Goal: Information Seeking & Learning: Learn about a topic

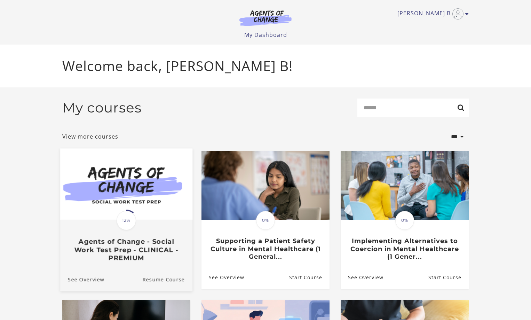
click at [164, 213] on img at bounding box center [126, 183] width 132 height 71
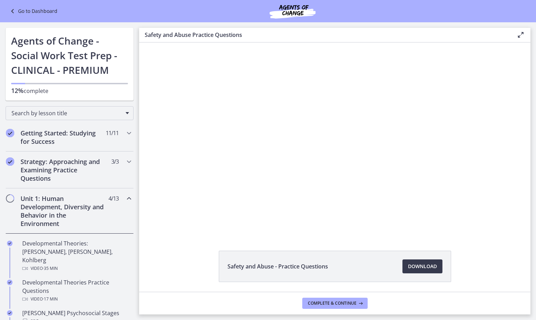
click at [61, 191] on div "Unit 1: Human Development, Diversity and Behavior in the Environment 4 / 13 Com…" at bounding box center [70, 210] width 128 height 45
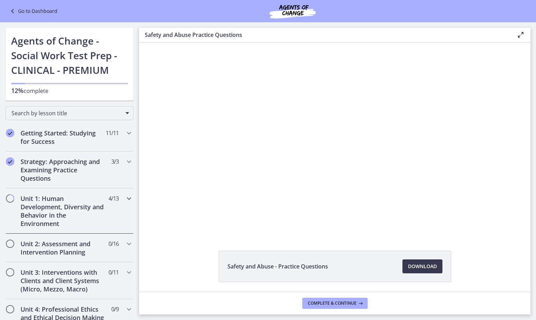
click at [64, 205] on h2 "Unit 1: Human Development, Diversity and Behavior in the Environment" at bounding box center [63, 210] width 85 height 33
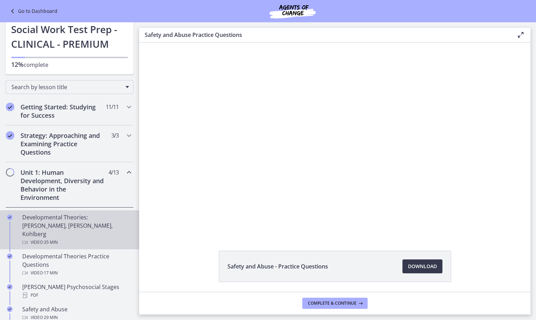
scroll to position [104, 0]
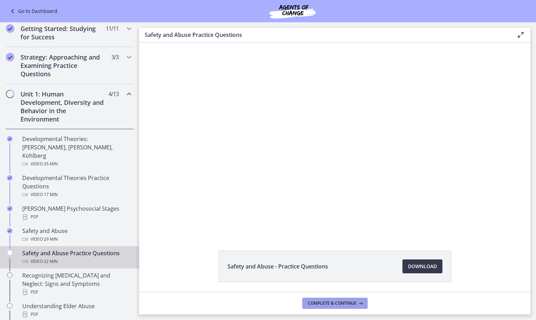
drag, startPoint x: 349, startPoint y: 303, endPoint x: 338, endPoint y: 302, distance: 11.2
click at [349, 304] on span "Complete & continue" at bounding box center [332, 303] width 49 height 6
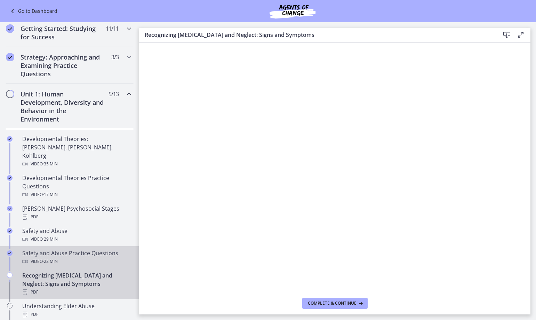
click at [72, 257] on div "Video · 22 min" at bounding box center [76, 261] width 109 height 8
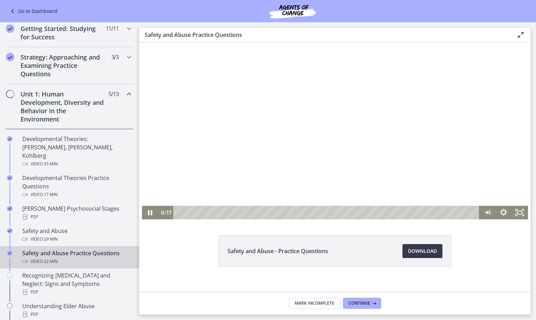
scroll to position [24, 0]
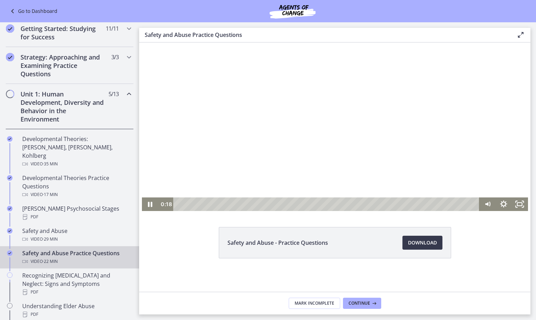
click at [438, 137] on div at bounding box center [335, 115] width 386 height 192
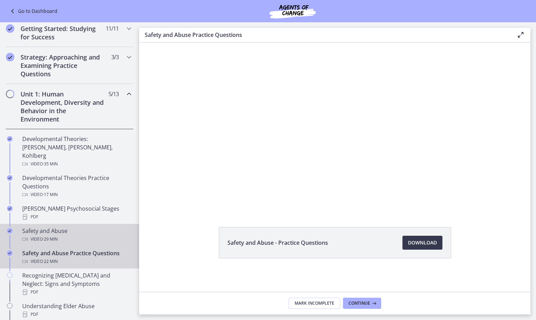
click at [43, 227] on div "Safety and Abuse Video · 29 min" at bounding box center [76, 235] width 109 height 17
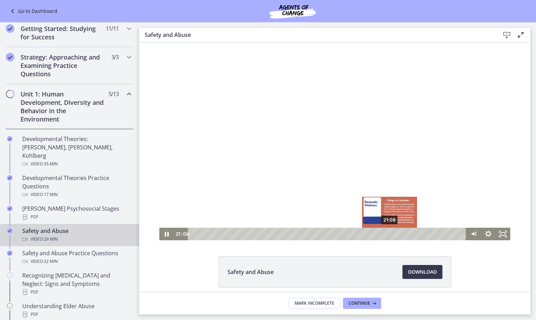
click at [387, 233] on div "21:08" at bounding box center [328, 234] width 270 height 13
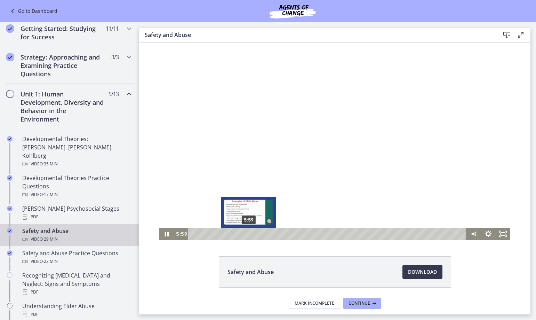
click at [246, 235] on div "5:59" at bounding box center [328, 234] width 270 height 13
click at [255, 236] on div "6:57" at bounding box center [328, 234] width 270 height 13
click at [278, 179] on div at bounding box center [334, 141] width 351 height 198
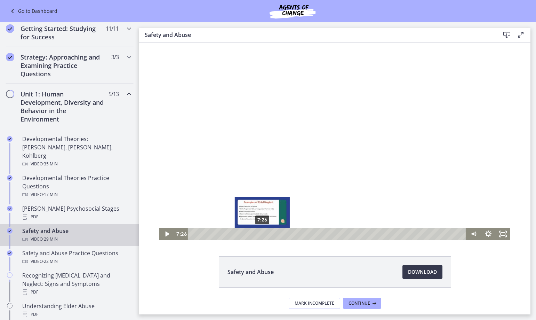
click at [261, 233] on div "7:26" at bounding box center [328, 234] width 270 height 13
click at [263, 234] on div "7:46" at bounding box center [328, 234] width 270 height 13
click at [265, 235] on div "8:00" at bounding box center [328, 234] width 270 height 13
click at [285, 159] on div at bounding box center [334, 141] width 351 height 198
click at [248, 147] on div at bounding box center [334, 141] width 351 height 198
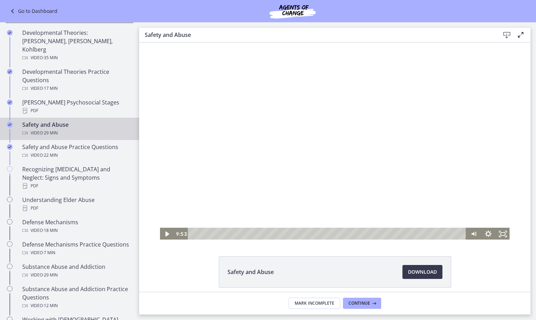
scroll to position [196, 0]
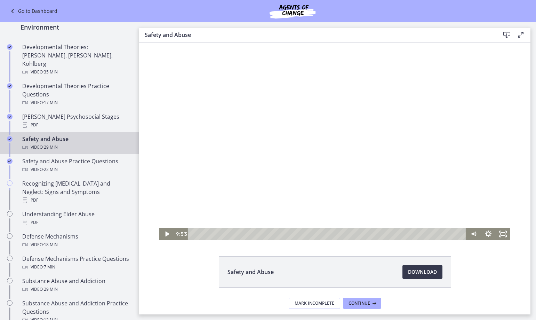
click at [282, 135] on div at bounding box center [334, 141] width 351 height 198
click at [282, 234] on div "9:48" at bounding box center [328, 234] width 270 height 13
click at [275, 235] on div "9:03" at bounding box center [328, 234] width 270 height 13
click at [349, 232] on div "16:58" at bounding box center [328, 234] width 270 height 13
click at [439, 234] on div "26:40" at bounding box center [328, 234] width 270 height 13
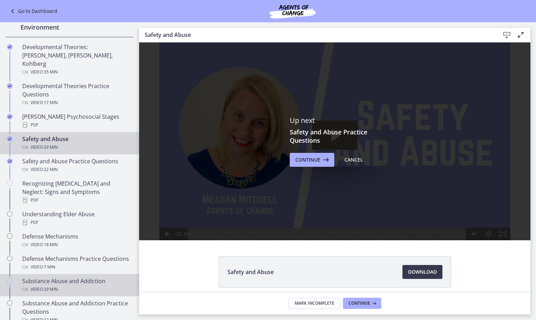
scroll to position [0, 0]
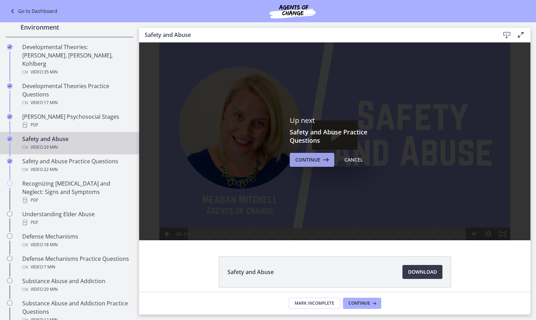
click at [303, 163] on span "Continue" at bounding box center [307, 160] width 25 height 8
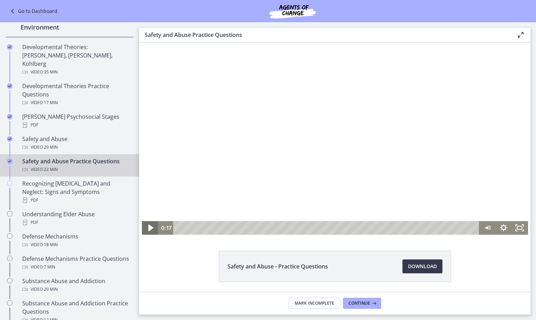
click at [143, 224] on icon "Play Video" at bounding box center [150, 228] width 19 height 16
click at [300, 132] on div at bounding box center [335, 138] width 386 height 192
click at [291, 154] on div at bounding box center [335, 138] width 386 height 192
click at [219, 229] on div "Playbar" at bounding box center [221, 227] width 5 height 5
click at [236, 230] on div "4:20" at bounding box center [327, 228] width 296 height 14
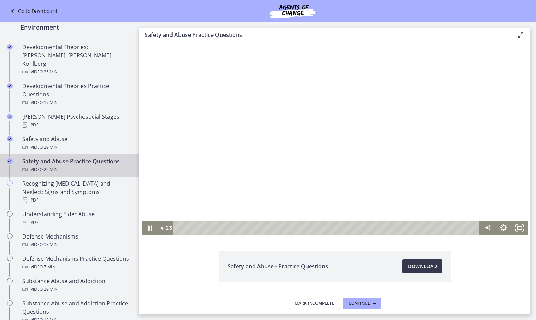
click at [277, 116] on div at bounding box center [335, 138] width 386 height 192
click at [287, 147] on div at bounding box center [335, 138] width 386 height 192
click at [282, 227] on div "7:39" at bounding box center [327, 228] width 296 height 14
click at [291, 227] on div "8:24" at bounding box center [327, 228] width 296 height 14
click at [283, 228] on div "7:50" at bounding box center [327, 228] width 296 height 14
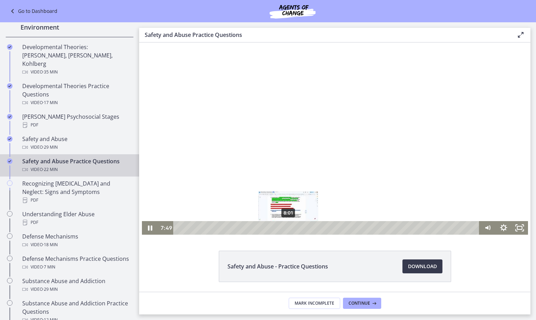
click at [286, 228] on div "8:01" at bounding box center [327, 228] width 296 height 14
click at [290, 228] on div "8:18" at bounding box center [327, 228] width 296 height 14
click at [340, 227] on div "11:57" at bounding box center [327, 228] width 296 height 14
click at [309, 156] on div at bounding box center [335, 138] width 386 height 192
click at [323, 94] on div at bounding box center [335, 138] width 386 height 192
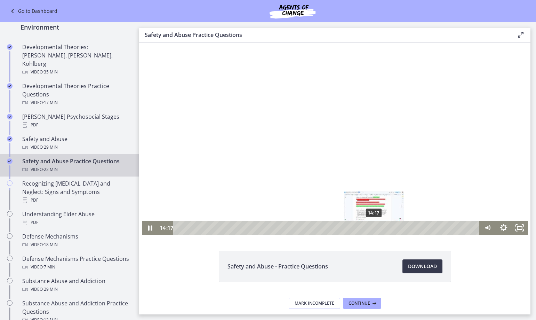
click at [372, 226] on div "14:17" at bounding box center [327, 228] width 296 height 14
click at [378, 228] on div "14:45" at bounding box center [327, 228] width 296 height 14
click at [331, 137] on div at bounding box center [335, 138] width 386 height 192
click at [303, 97] on div at bounding box center [335, 138] width 386 height 192
click at [426, 229] on div "18:16" at bounding box center [327, 228] width 296 height 14
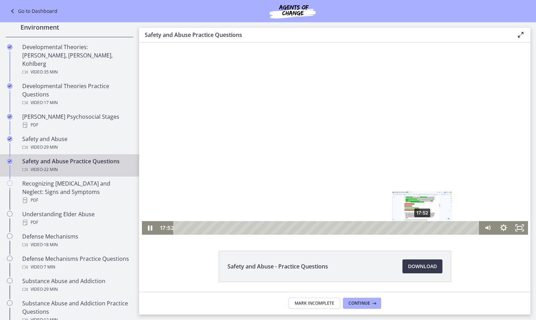
click at [420, 229] on div "17:52" at bounding box center [327, 228] width 296 height 14
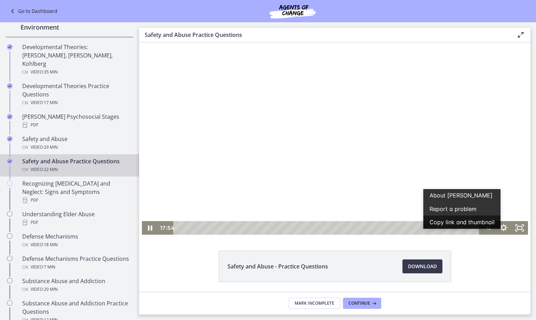
click at [423, 228] on button "Copy link and thumbnail" at bounding box center [461, 221] width 77 height 13
click at [426, 228] on button "Copied!" at bounding box center [461, 221] width 77 height 13
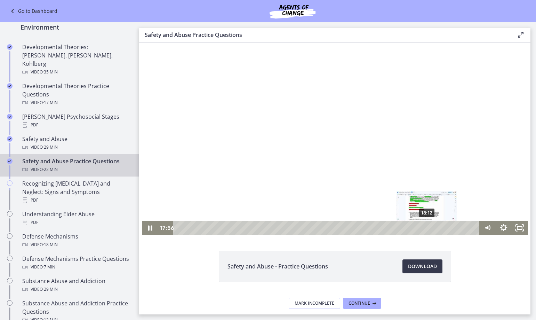
click at [425, 228] on div "18:12" at bounding box center [327, 228] width 296 height 14
click at [430, 228] on div "18:33" at bounding box center [327, 228] width 296 height 14
click at [425, 228] on div "18:13" at bounding box center [327, 228] width 296 height 14
click at [428, 228] on div "18:24" at bounding box center [327, 228] width 296 height 14
click at [304, 127] on div at bounding box center [335, 138] width 386 height 192
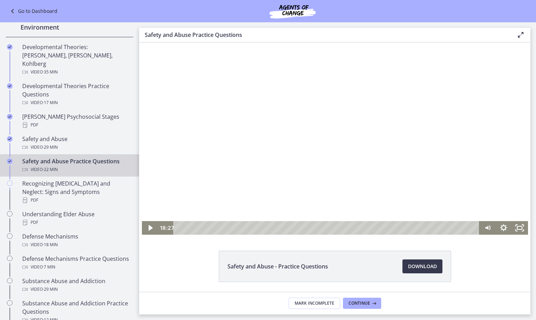
click at [293, 135] on div at bounding box center [335, 138] width 386 height 192
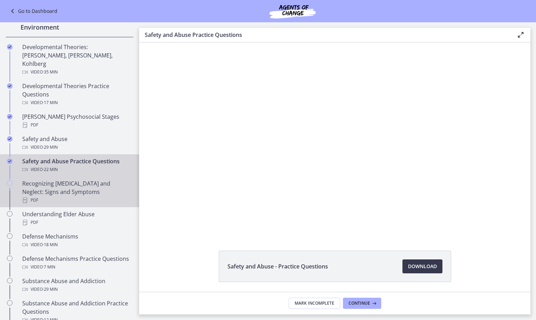
click at [69, 180] on div "Recognizing Child Abuse and Neglect: Signs and Symptoms PDF" at bounding box center [76, 191] width 109 height 25
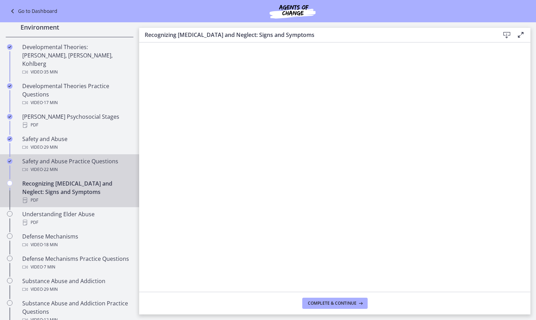
click at [74, 157] on div "Safety and Abuse Practice Questions Video · 22 min" at bounding box center [76, 165] width 109 height 17
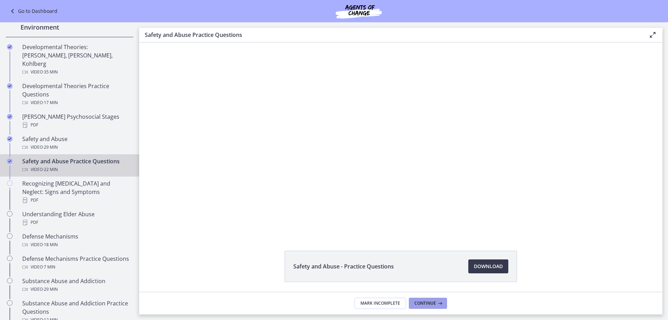
click at [438, 304] on icon at bounding box center [439, 303] width 7 height 6
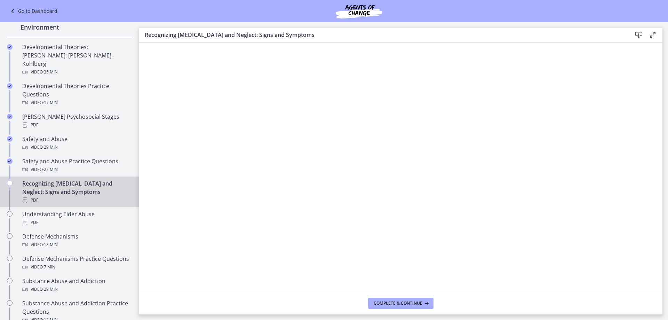
click at [536, 34] on icon at bounding box center [639, 35] width 8 height 8
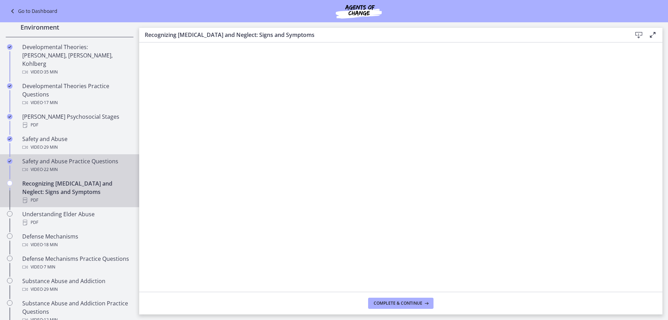
click at [62, 165] on div "Video · 22 min" at bounding box center [76, 169] width 109 height 8
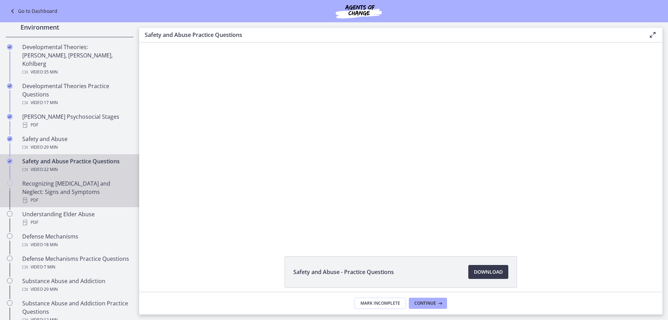
click at [72, 182] on div "Recognizing Child Abuse and Neglect: Signs and Symptoms PDF" at bounding box center [76, 191] width 109 height 25
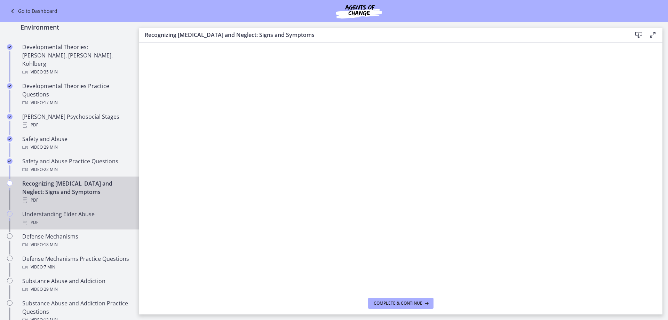
click at [70, 218] on div "PDF" at bounding box center [76, 222] width 109 height 8
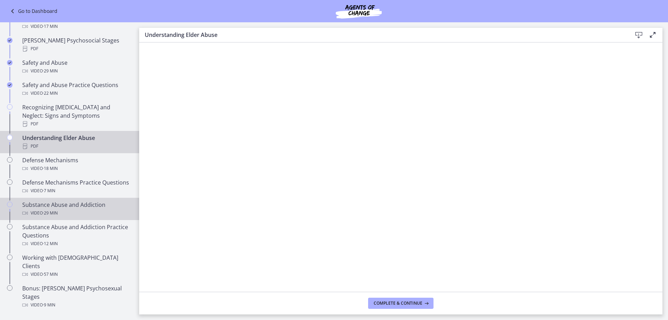
scroll to position [231, 0]
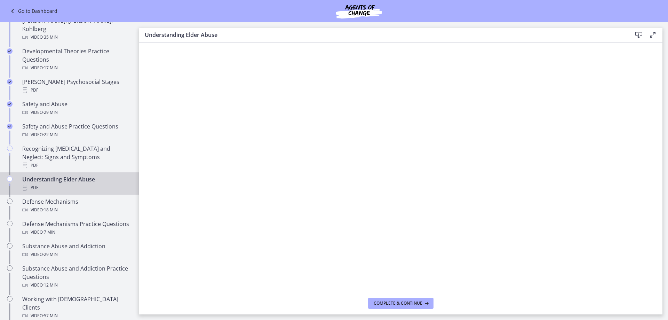
click at [88, 183] on div "PDF" at bounding box center [76, 187] width 109 height 8
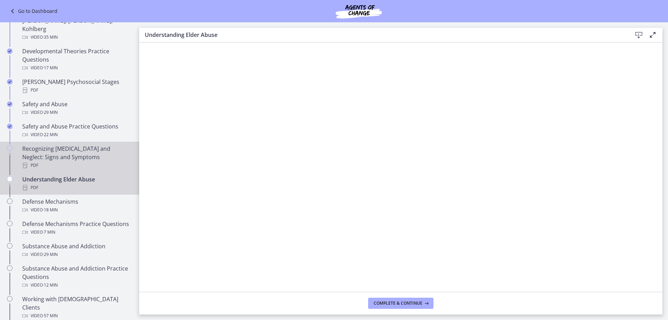
click at [97, 149] on div "Recognizing Child Abuse and Neglect: Signs and Symptoms PDF" at bounding box center [76, 156] width 109 height 25
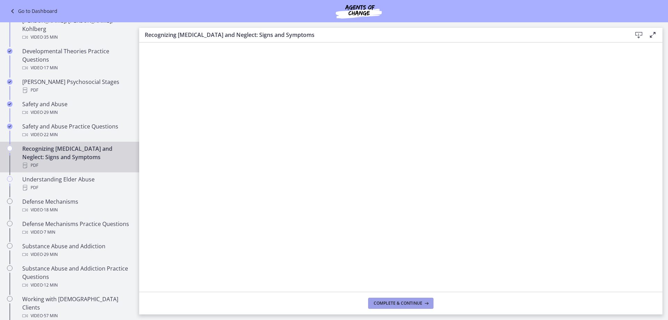
click at [406, 303] on span "Complete & continue" at bounding box center [398, 303] width 49 height 6
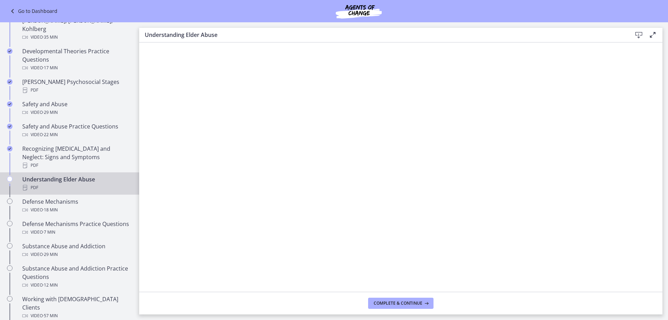
click at [81, 175] on div "Understanding Elder Abuse PDF" at bounding box center [76, 183] width 109 height 17
click at [383, 302] on span "Complete & continue" at bounding box center [398, 303] width 49 height 6
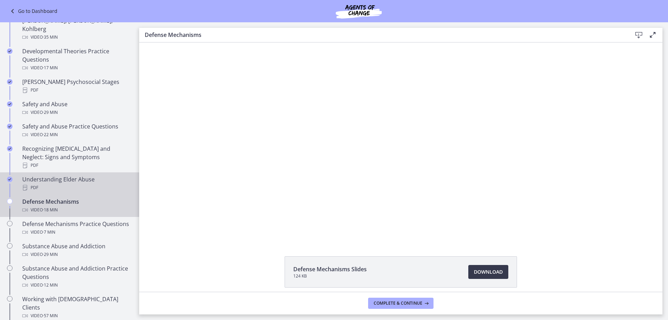
click at [60, 175] on div "Understanding Elder Abuse PDF" at bounding box center [76, 183] width 109 height 17
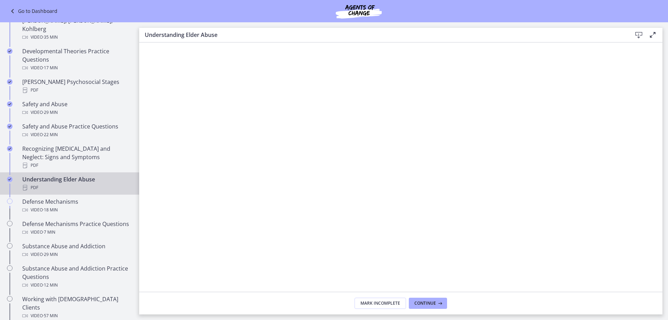
click at [536, 34] on icon at bounding box center [639, 35] width 8 height 8
